Goal: Task Accomplishment & Management: Manage account settings

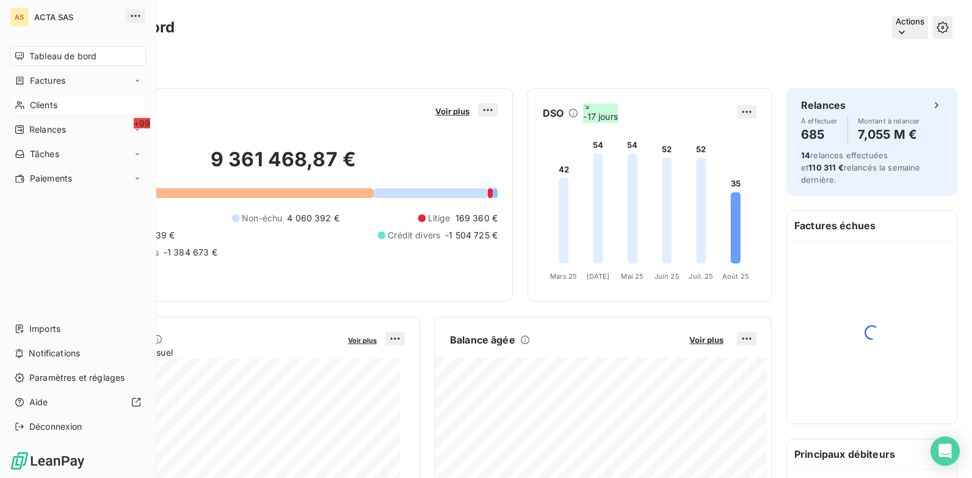
click at [39, 104] on span "Clients" at bounding box center [43, 105] width 27 height 12
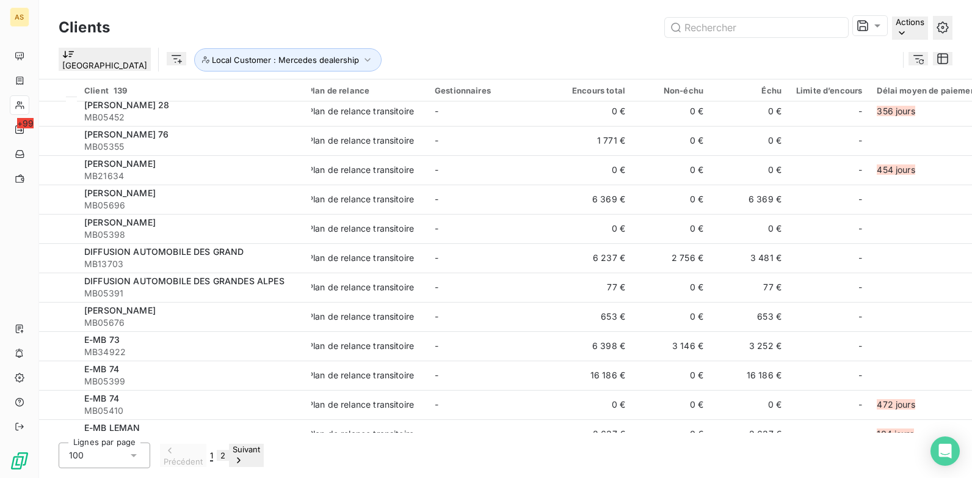
drag, startPoint x: 278, startPoint y: 454, endPoint x: 278, endPoint y: 461, distance: 6.7
click at [264, 459] on button "Suivant" at bounding box center [246, 454] width 35 height 23
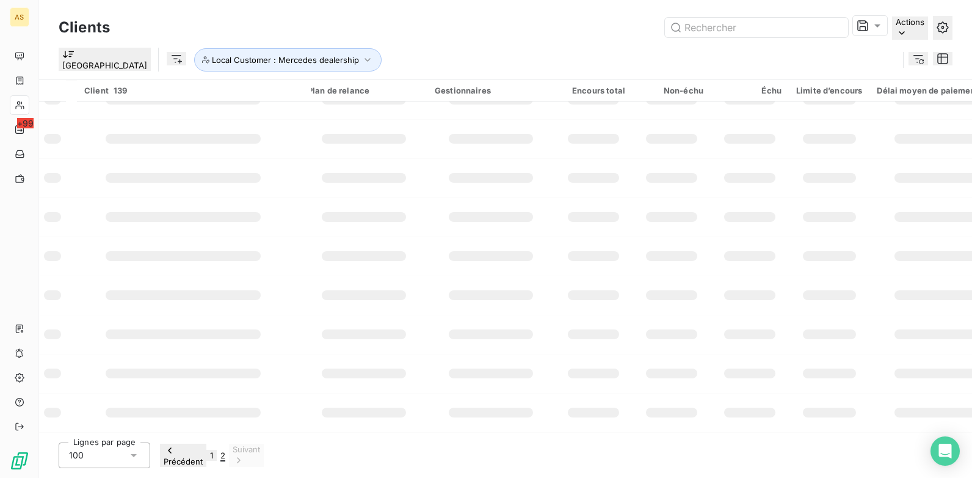
drag, startPoint x: 267, startPoint y: 460, endPoint x: 284, endPoint y: 459, distance: 16.5
click at [229, 460] on button "2" at bounding box center [223, 454] width 12 height 11
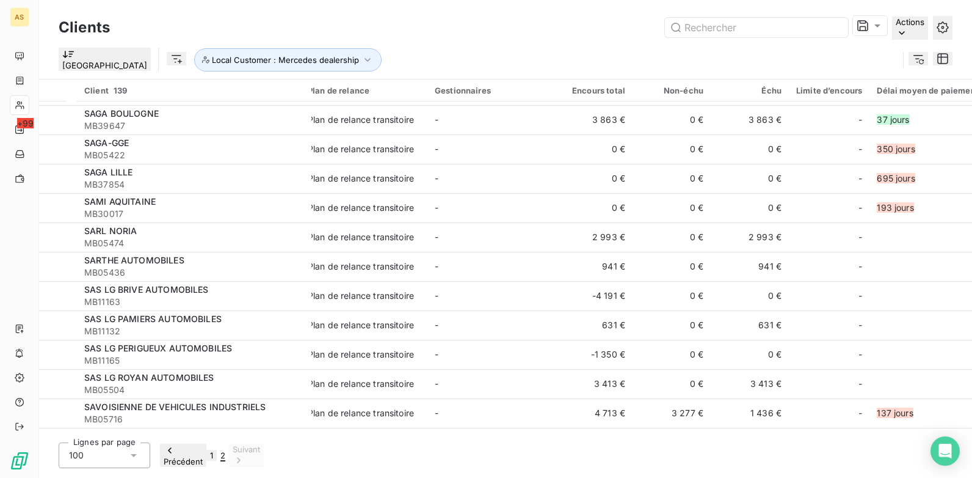
scroll to position [817, 0]
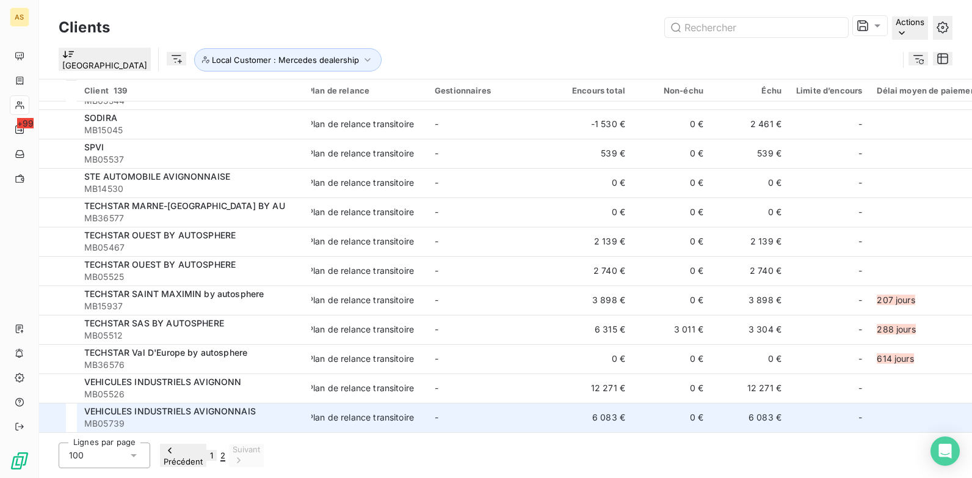
click at [532, 402] on td "-" at bounding box center [490, 416] width 127 height 29
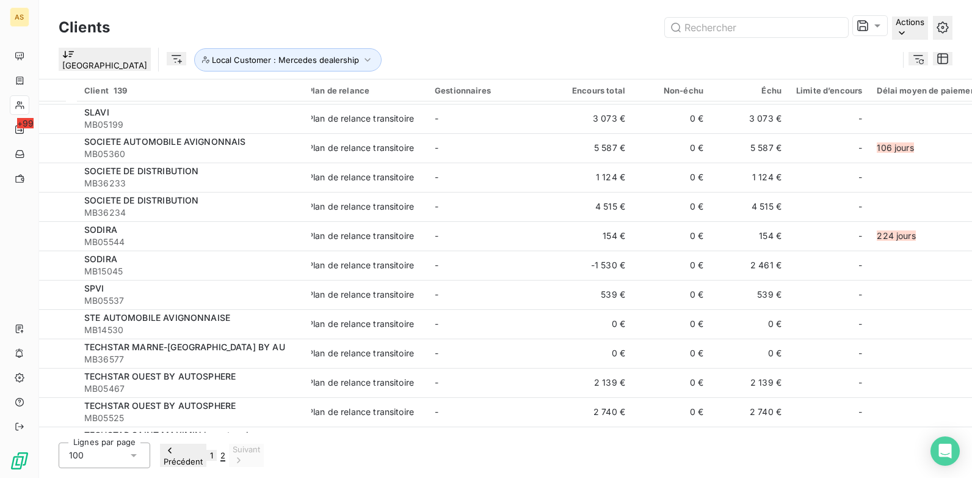
scroll to position [733, 0]
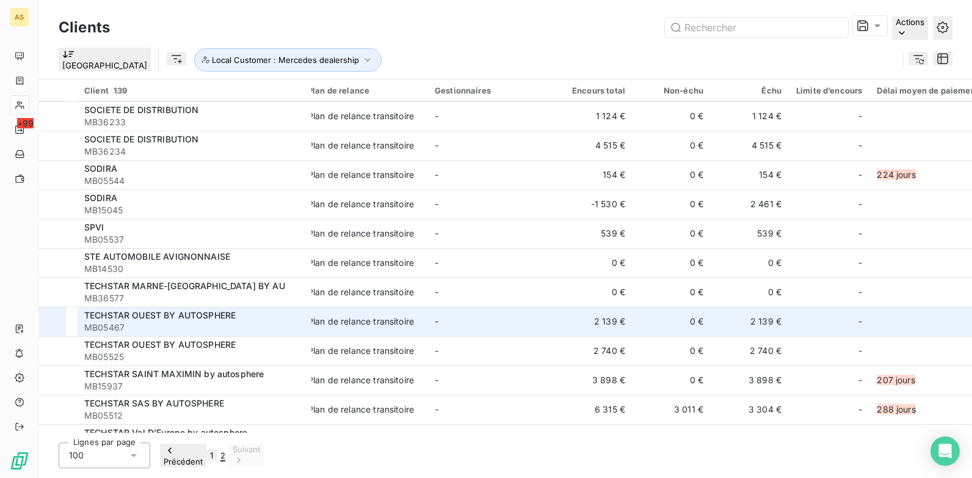
click at [498, 307] on td "-" at bounding box center [490, 321] width 127 height 29
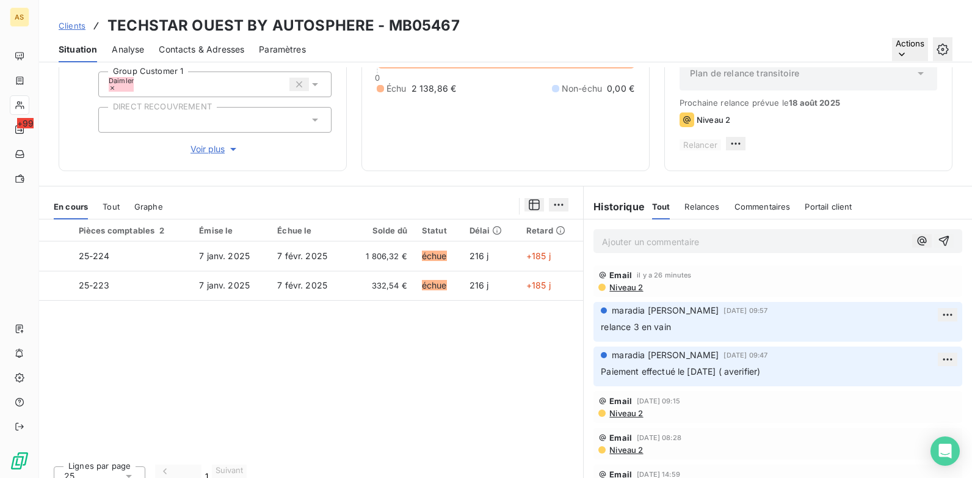
scroll to position [167, 0]
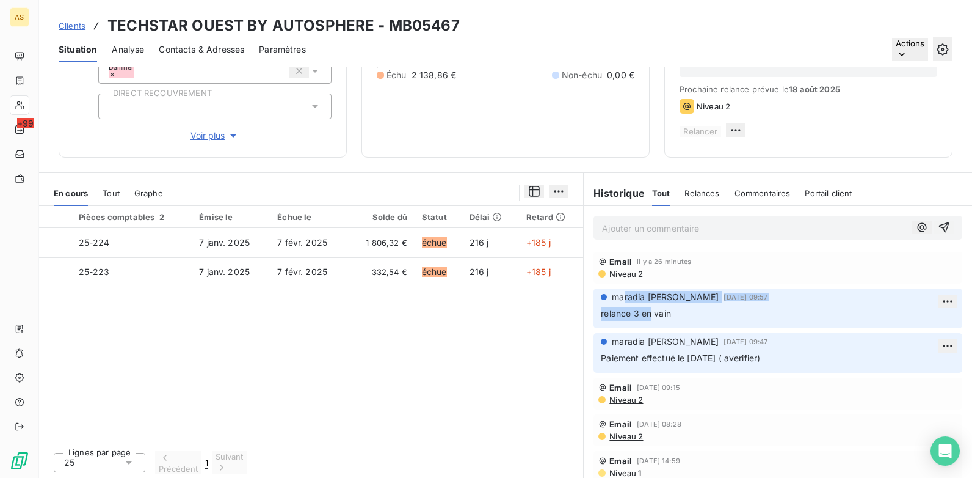
drag, startPoint x: 631, startPoint y: 301, endPoint x: 605, endPoint y: 279, distance: 33.8
click at [605, 279] on div "Email il y a 26 minutes Niveau 2 maradia [PERSON_NAME] [DATE] 09:57 relance 3 e…" at bounding box center [778, 367] width 388 height 236
click at [68, 31] on link "Clients" at bounding box center [72, 26] width 27 height 12
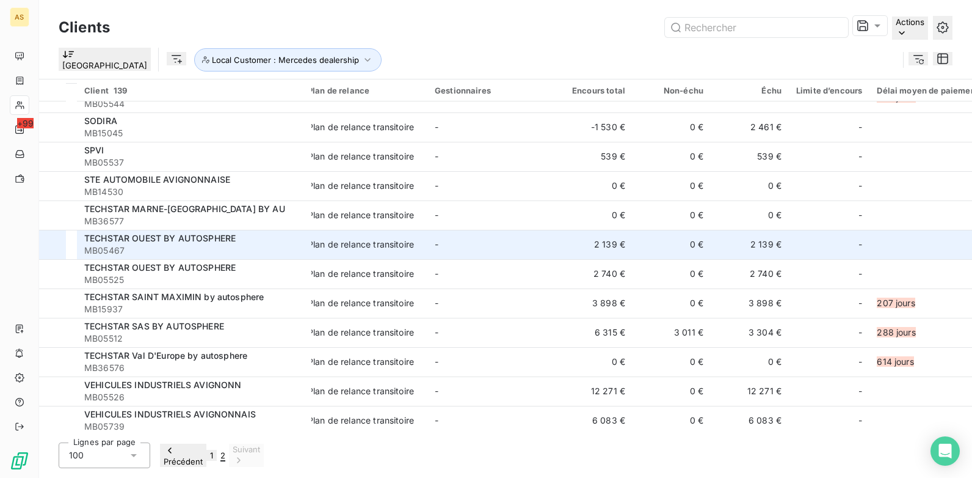
scroll to position [817, 0]
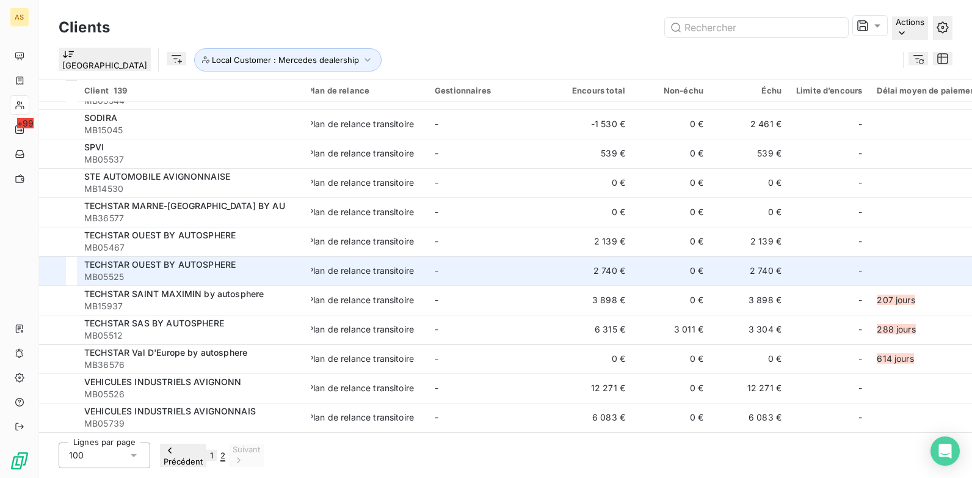
click at [390, 266] on div "Plan de relance transitoire" at bounding box center [361, 270] width 106 height 12
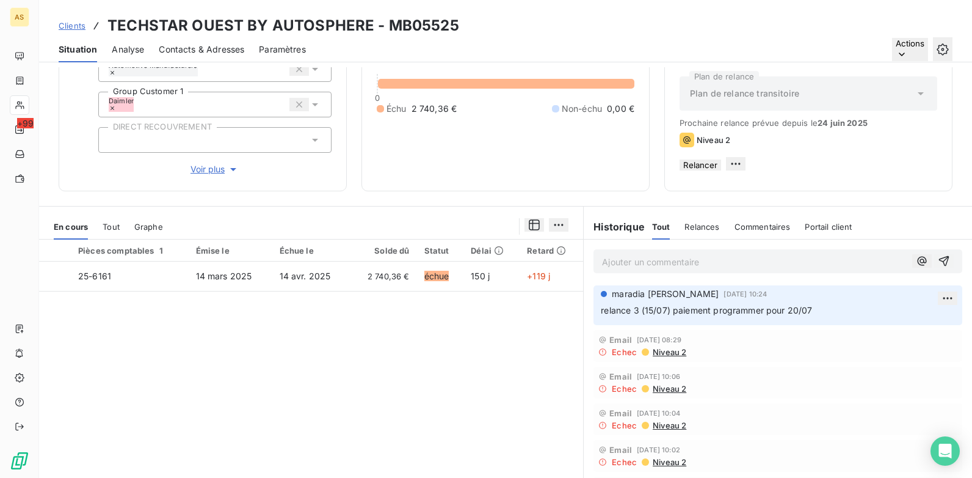
scroll to position [106, 0]
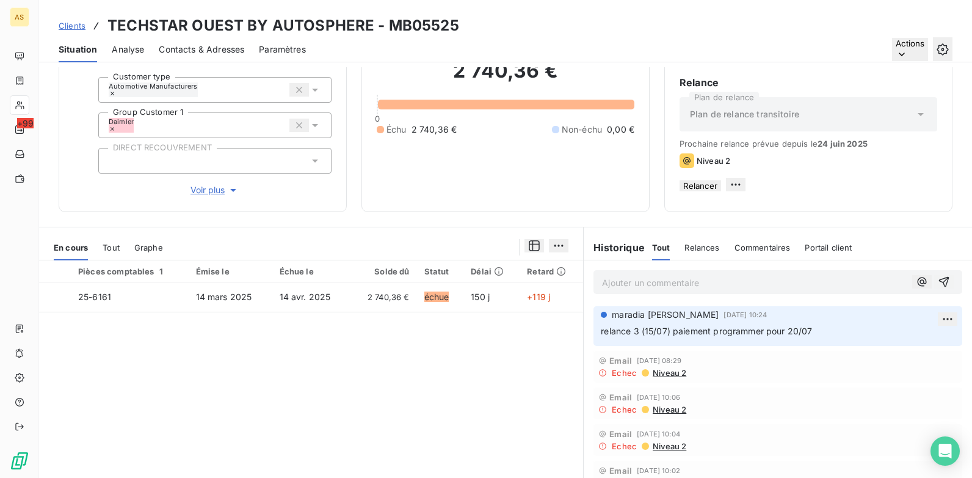
click at [220, 45] on span "Contacts & Adresses" at bounding box center [201, 49] width 85 height 12
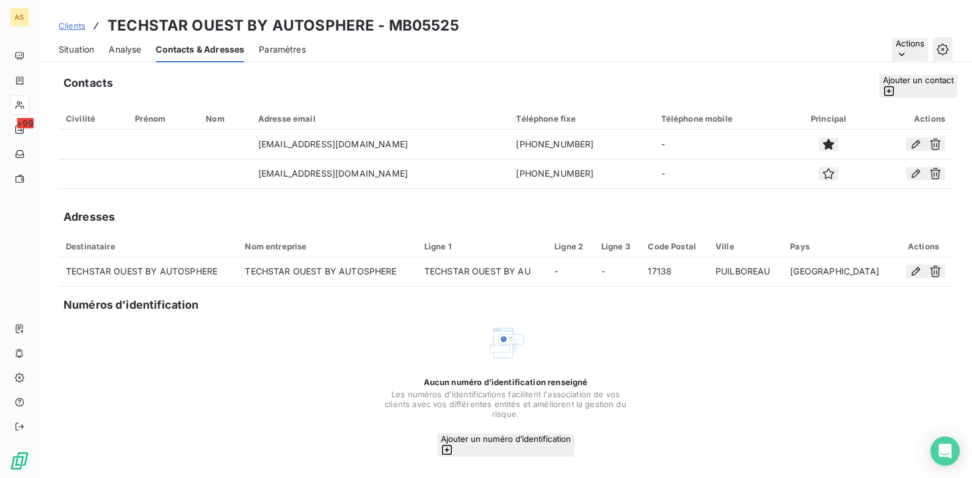
click at [58, 46] on div "Situation Analyse Contacts & Adresses Paramètres Actions" at bounding box center [505, 50] width 933 height 26
click at [82, 49] on span "Situation" at bounding box center [76, 49] width 35 height 12
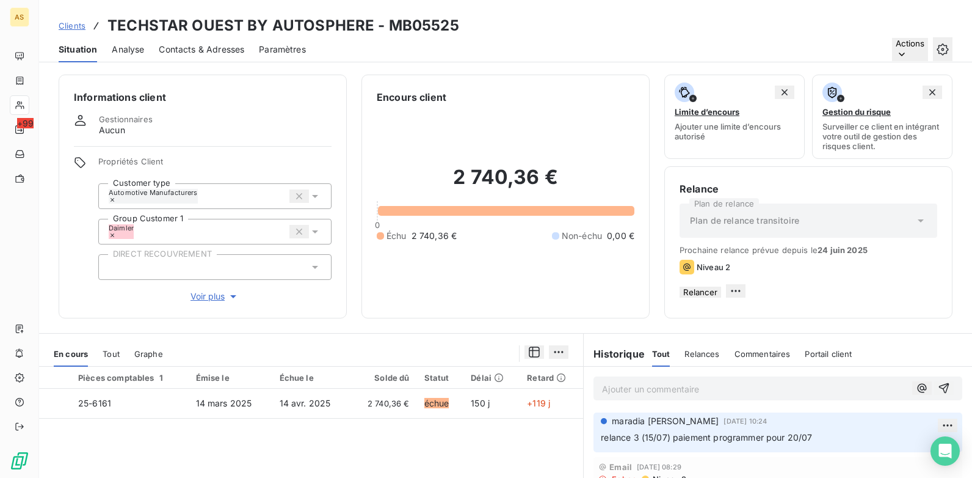
click at [721, 297] on button "Relancer" at bounding box center [701, 291] width 42 height 11
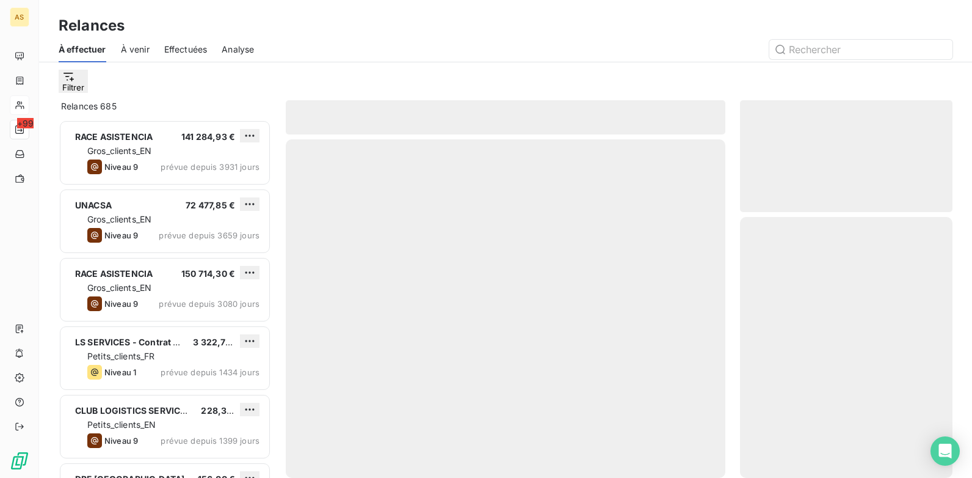
scroll to position [349, 203]
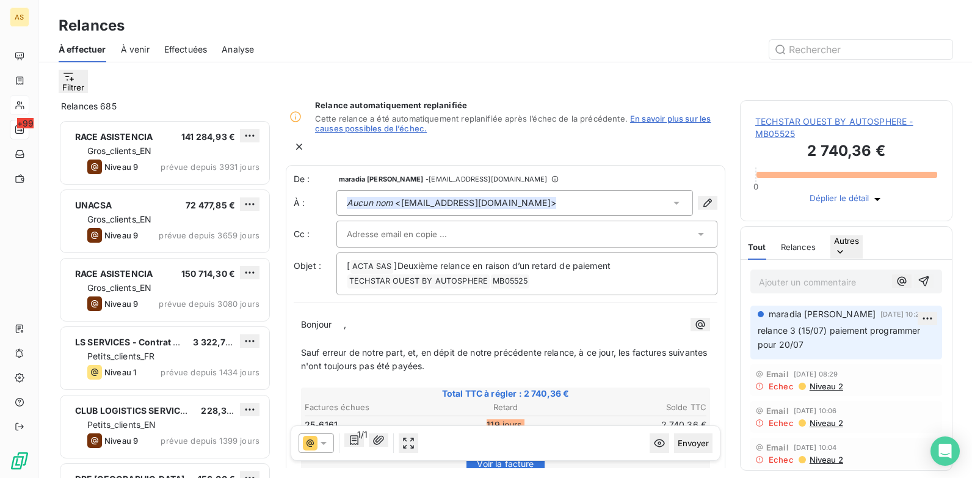
click at [685, 446] on button "Envoyer" at bounding box center [693, 443] width 38 height 20
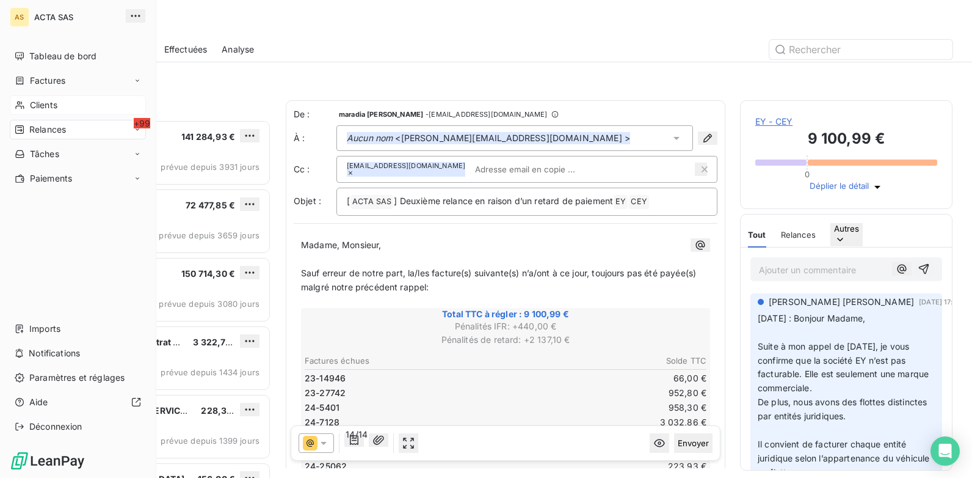
click at [35, 100] on span "Clients" at bounding box center [43, 105] width 27 height 12
